Goal: Ask a question: Seek information or help from site administrators or community

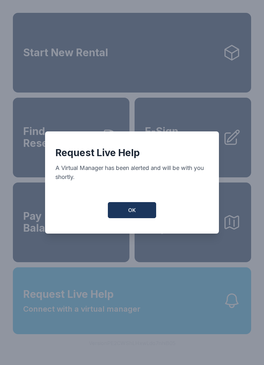
click at [131, 206] on button "OK" at bounding box center [132, 210] width 48 height 16
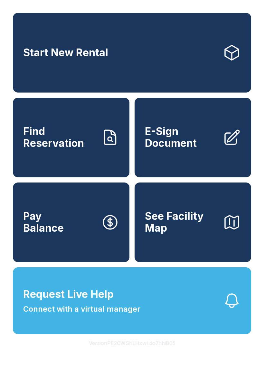
click at [148, 288] on button "Request Live Help Connect with a virtual manager" at bounding box center [132, 301] width 238 height 67
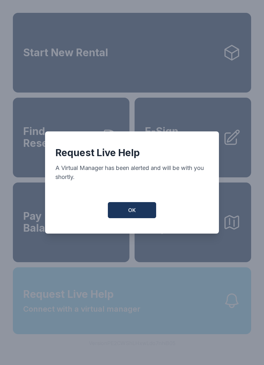
click at [139, 214] on button "OK" at bounding box center [132, 210] width 48 height 16
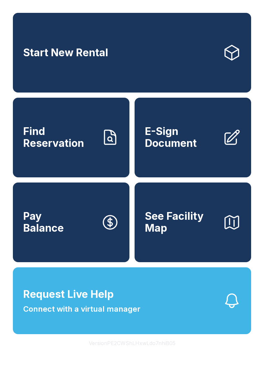
click at [155, 311] on button "Request Live Help Connect with a virtual manager" at bounding box center [132, 301] width 238 height 67
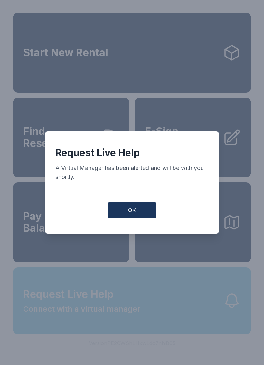
click at [135, 210] on span "OK" at bounding box center [132, 210] width 8 height 8
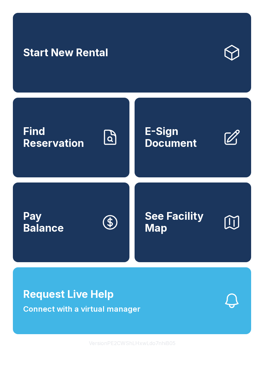
click at [155, 313] on button "Request Live Help Connect with a virtual manager" at bounding box center [132, 301] width 238 height 67
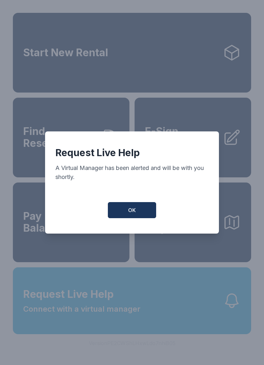
click at [145, 218] on button "OK" at bounding box center [132, 210] width 48 height 16
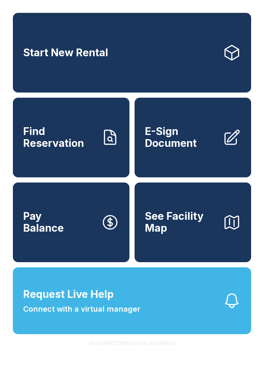
click at [160, 296] on button "Request Live Help Connect with a virtual manager" at bounding box center [132, 301] width 238 height 67
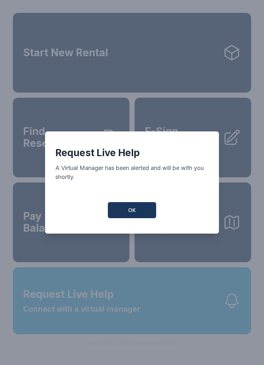
click at [142, 213] on button "OK" at bounding box center [132, 210] width 48 height 16
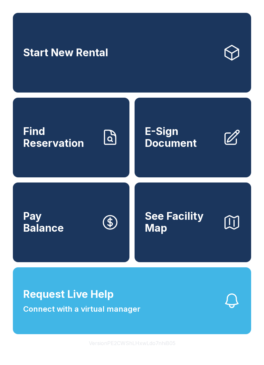
click at [160, 309] on button "Request Live Help Connect with a virtual manager" at bounding box center [132, 301] width 238 height 67
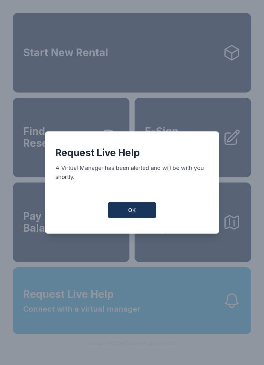
click at [132, 214] on span "OK" at bounding box center [132, 210] width 8 height 8
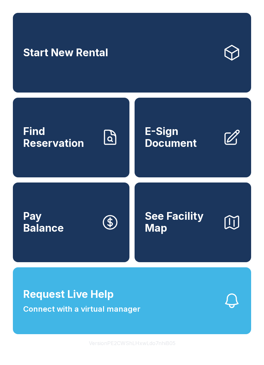
click at [188, 318] on button "Request Live Help Connect with a virtual manager" at bounding box center [132, 301] width 238 height 67
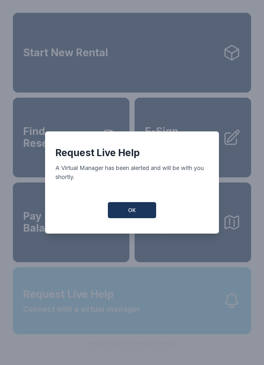
click at [145, 209] on button "OK" at bounding box center [132, 210] width 48 height 16
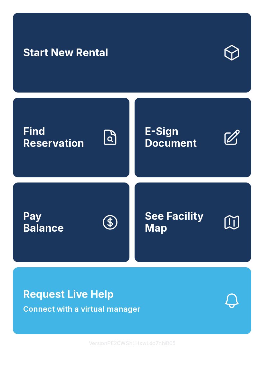
click at [179, 312] on button "Request Live Help Connect with a virtual manager" at bounding box center [132, 301] width 238 height 67
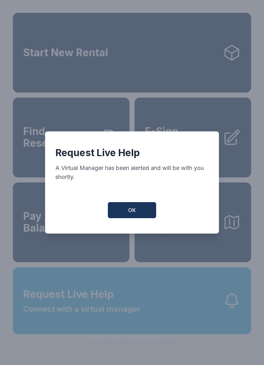
click at [138, 218] on button "OK" at bounding box center [132, 210] width 48 height 16
